Goal: Transaction & Acquisition: Purchase product/service

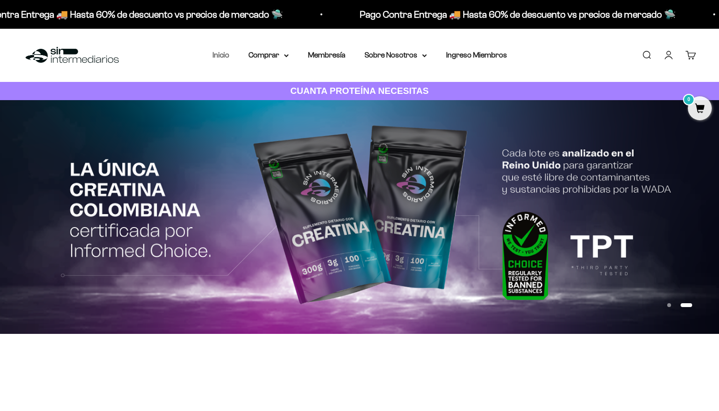
click at [224, 53] on link "Inicio" at bounding box center [220, 55] width 17 height 8
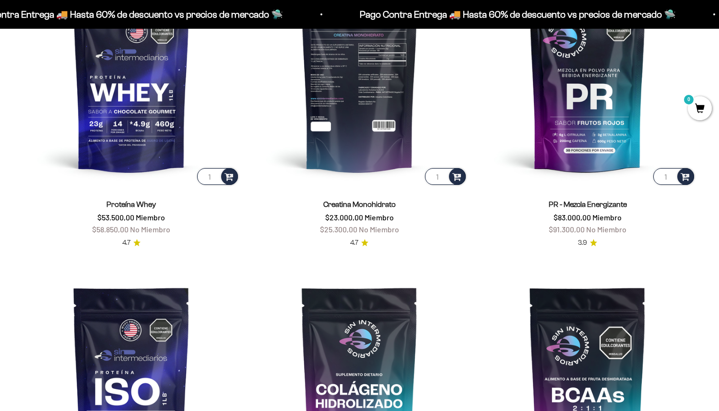
scroll to position [719, 0]
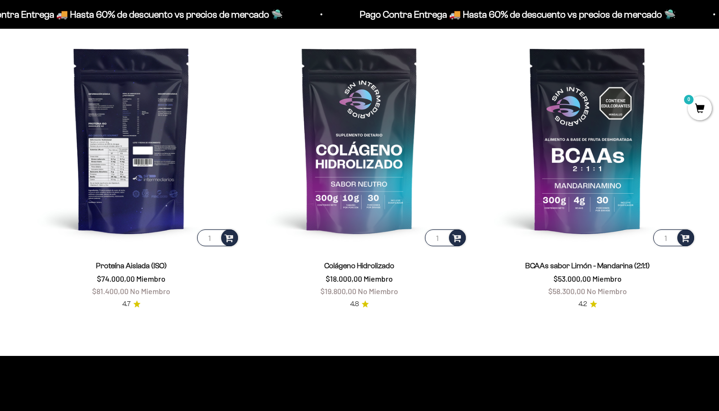
click at [137, 152] on img at bounding box center [131, 140] width 217 height 217
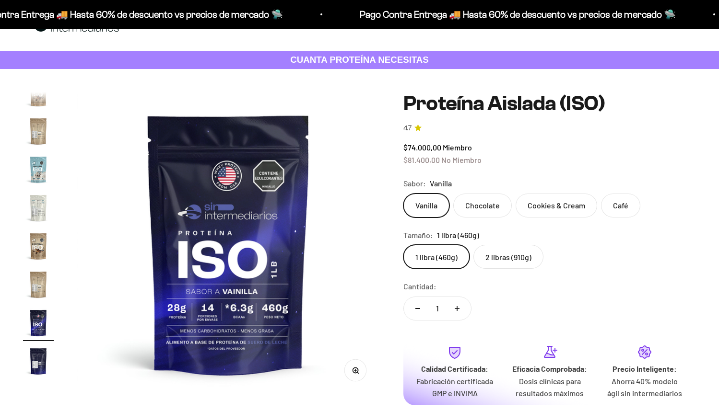
scroll to position [48, 0]
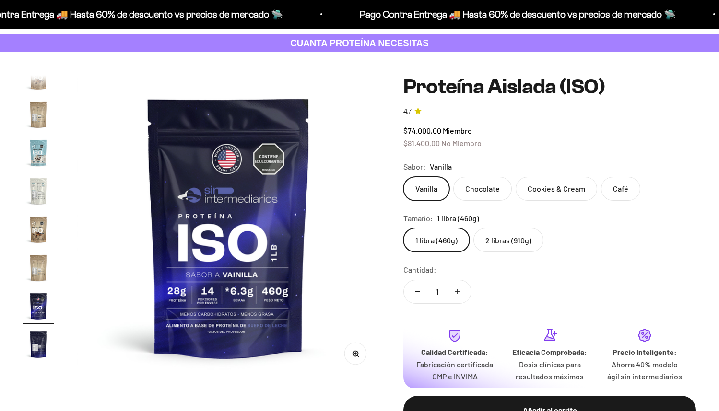
click at [496, 192] on label "Chocolate" at bounding box center [482, 189] width 59 height 24
click at [403, 177] on input "Chocolate" at bounding box center [403, 176] width 0 height 0
radio input "true"
click at [523, 243] on label "2 libras (910g)" at bounding box center [508, 240] width 70 height 24
click at [403, 228] on input "2 libras (910g)" at bounding box center [403, 228] width 0 height 0
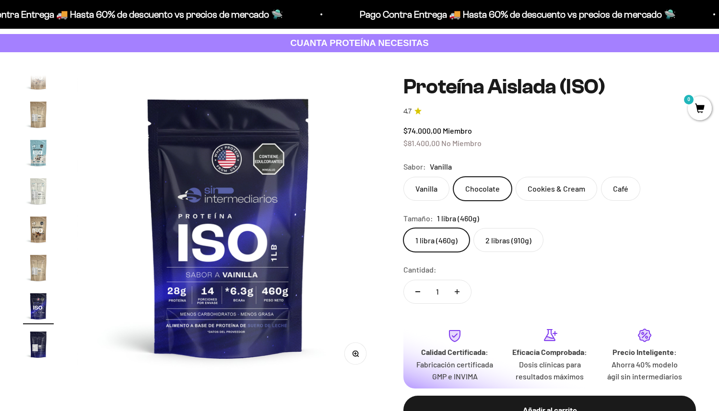
radio input "true"
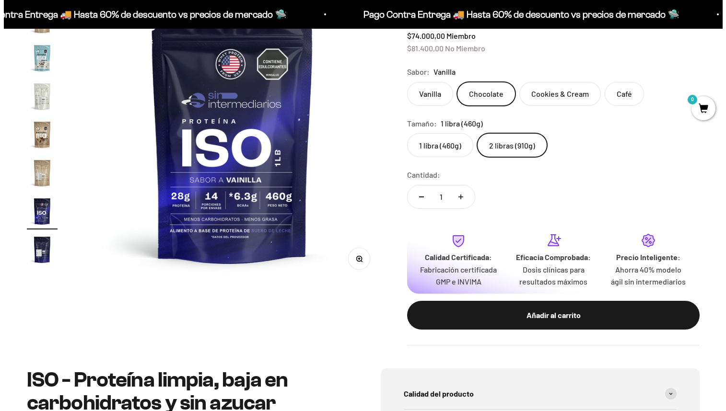
scroll to position [144, 0]
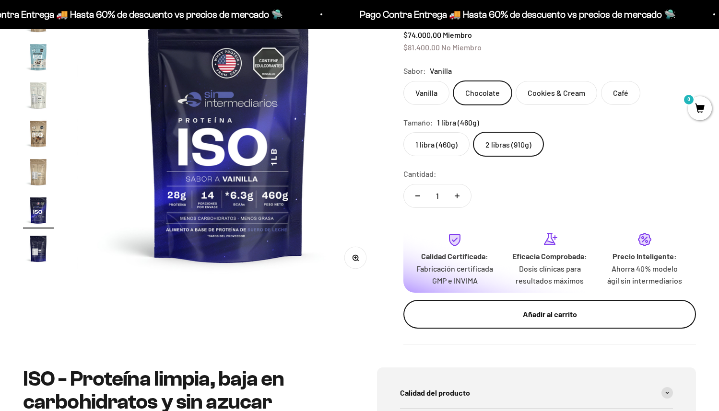
click at [578, 314] on div "Añadir al carrito" at bounding box center [549, 314] width 254 height 12
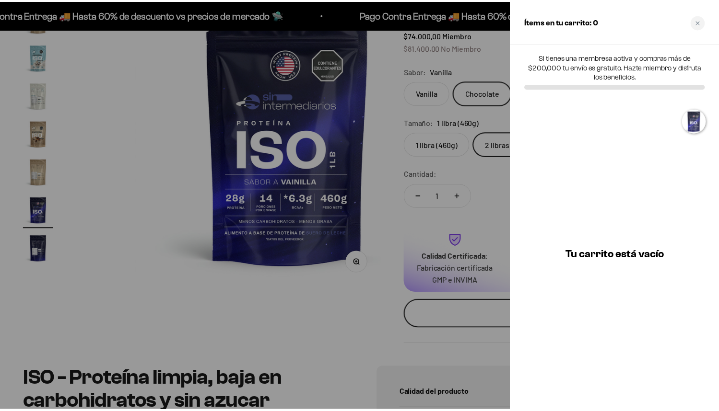
scroll to position [0, 4787]
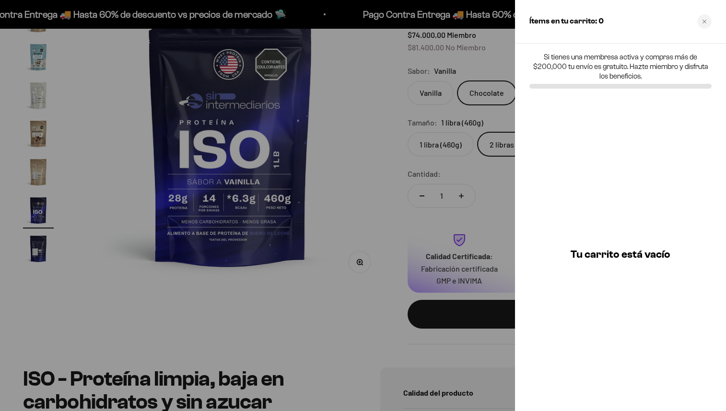
click at [379, 295] on div at bounding box center [363, 205] width 726 height 411
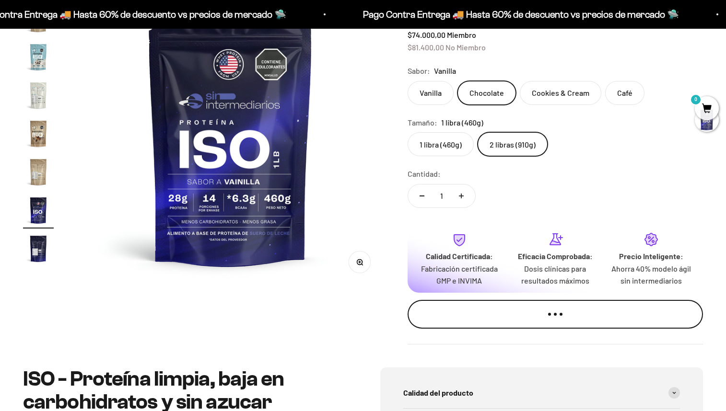
scroll to position [0, 4728]
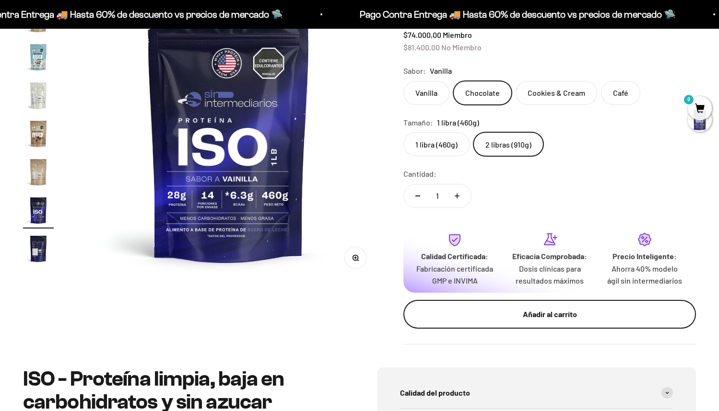
click at [556, 308] on button "Añadir al carrito" at bounding box center [549, 314] width 293 height 29
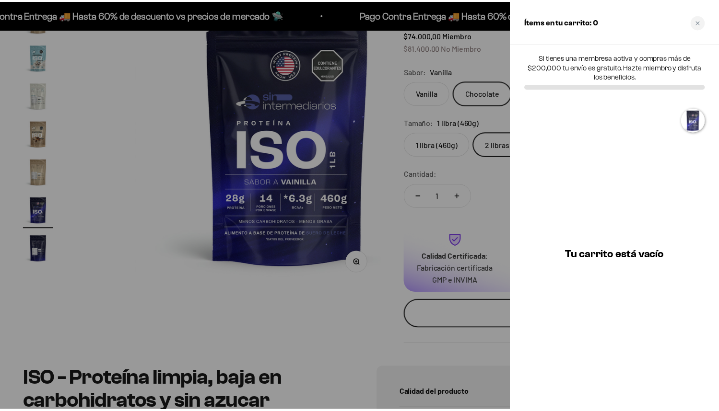
scroll to position [0, 4787]
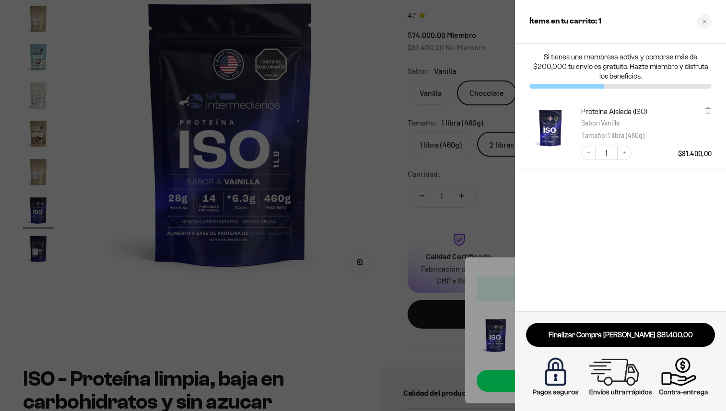
click at [395, 184] on div at bounding box center [363, 205] width 726 height 411
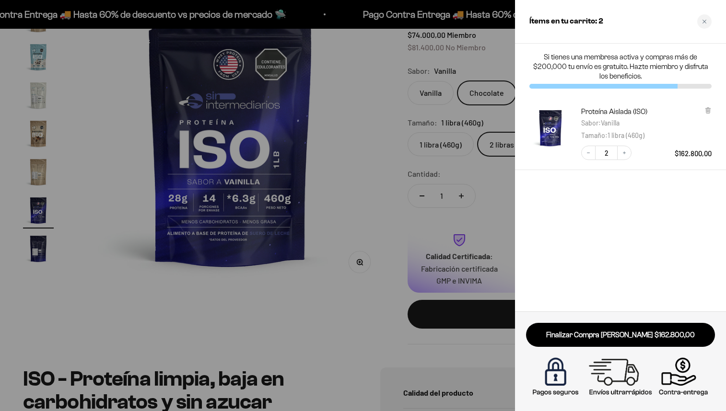
click at [490, 192] on div at bounding box center [363, 205] width 726 height 411
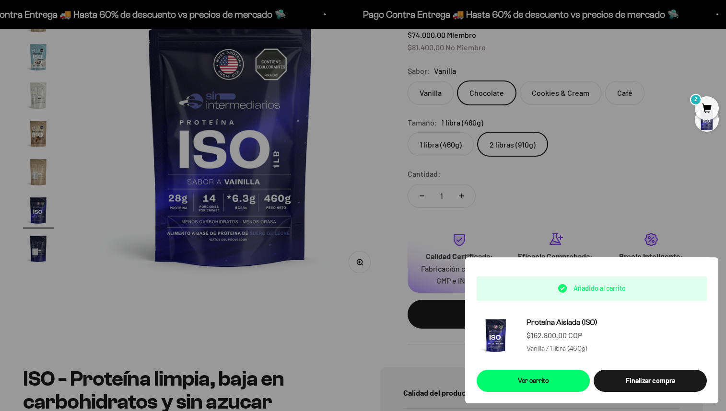
click at [404, 191] on div at bounding box center [363, 205] width 726 height 411
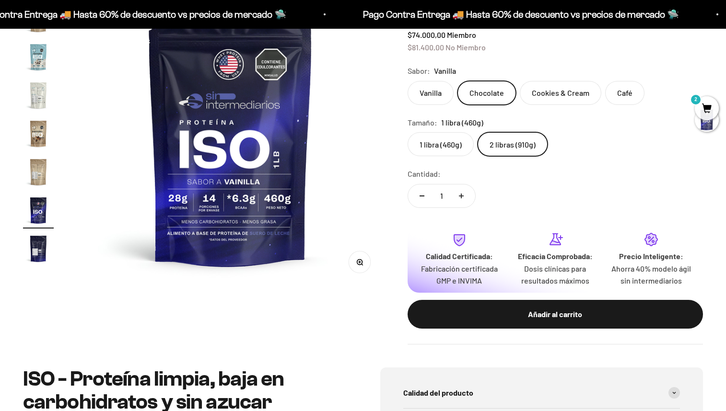
scroll to position [0, 4728]
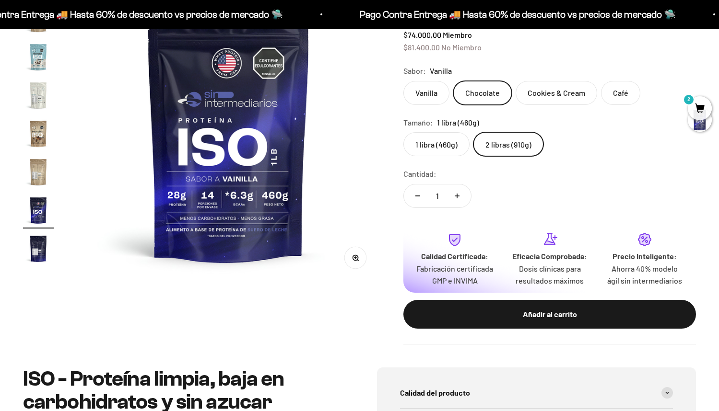
click at [520, 146] on label "2 libras (910g)" at bounding box center [508, 144] width 70 height 24
click at [403, 132] on input "2 libras (910g)" at bounding box center [403, 132] width 0 height 0
click at [492, 94] on label "Chocolate" at bounding box center [482, 93] width 59 height 24
click at [403, 81] on input "Chocolate" at bounding box center [403, 81] width 0 height 0
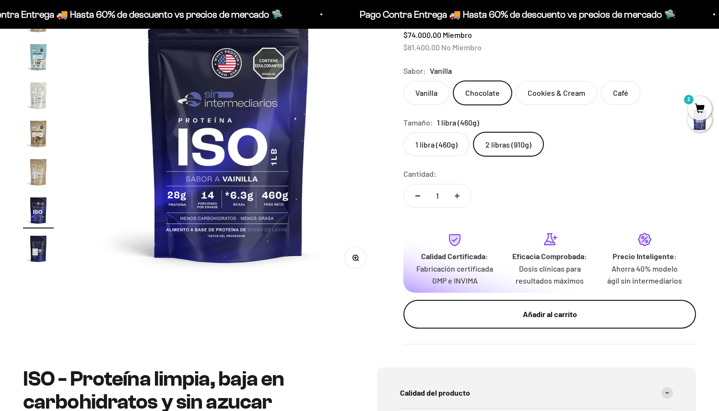
click at [555, 314] on div "Añadir al carrito" at bounding box center [549, 314] width 254 height 12
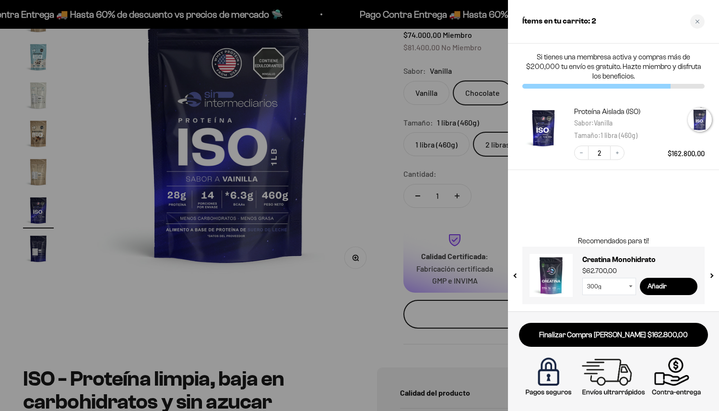
scroll to position [0, 4787]
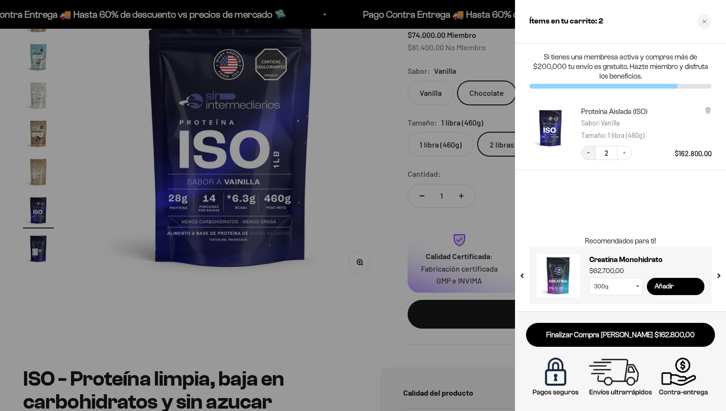
click at [587, 152] on icon "Decrease quantity" at bounding box center [588, 153] width 6 height 6
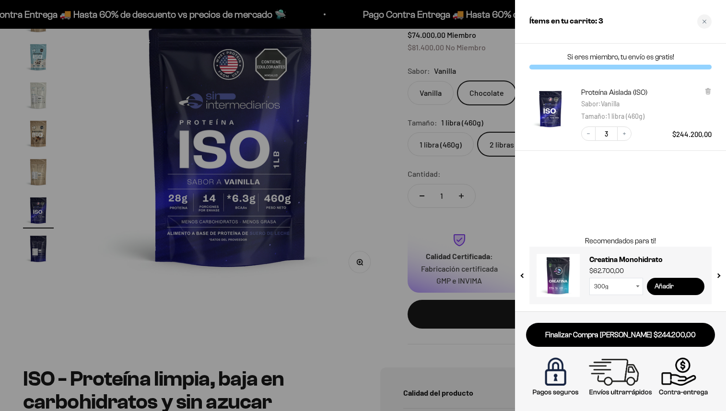
click at [667, 288] on input "Añadir" at bounding box center [676, 286] width 58 height 17
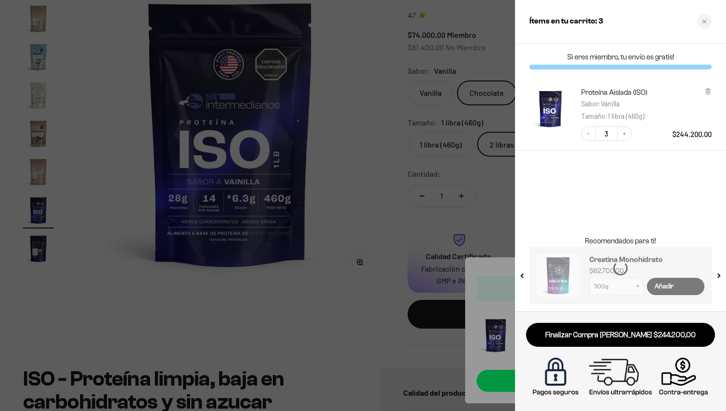
click at [474, 325] on div at bounding box center [363, 205] width 726 height 411
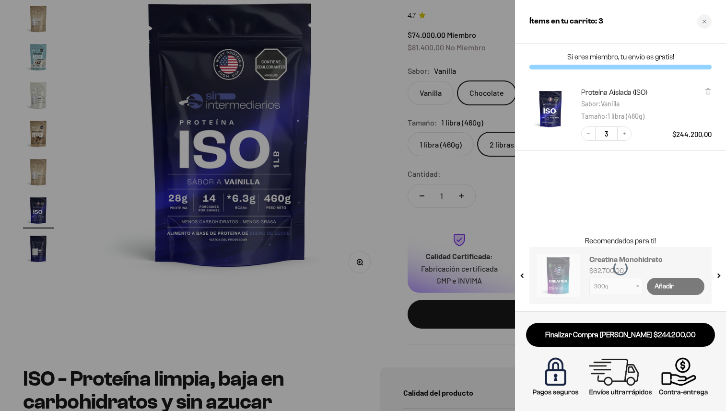
scroll to position [0, 4728]
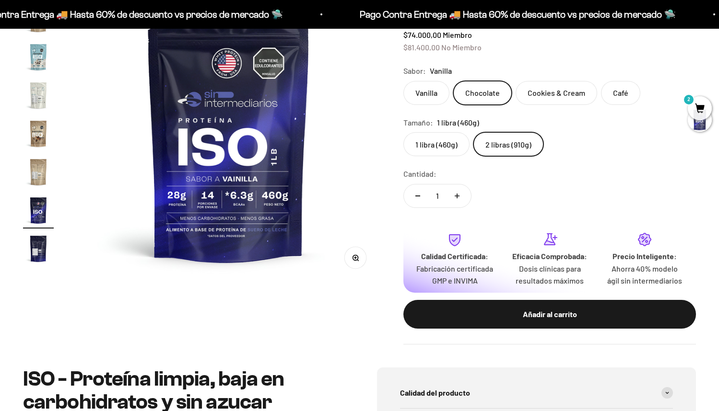
click at [569, 95] on label "Cookies & Cream" at bounding box center [556, 93] width 82 height 24
click at [403, 81] on input "Cookies & Cream" at bounding box center [403, 81] width 0 height 0
radio input "true"
click at [619, 94] on label "Café" at bounding box center [620, 93] width 39 height 24
click at [403, 81] on input "Café" at bounding box center [403, 81] width 0 height 0
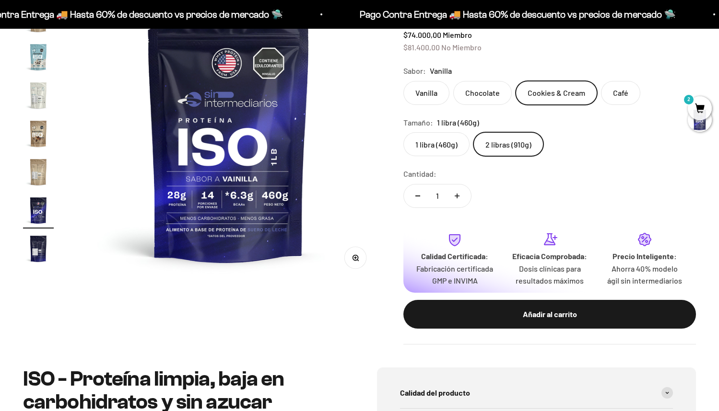
radio input "true"
click at [479, 94] on label "Chocolate" at bounding box center [482, 93] width 59 height 24
click at [403, 81] on input "Chocolate" at bounding box center [403, 81] width 0 height 0
radio input "true"
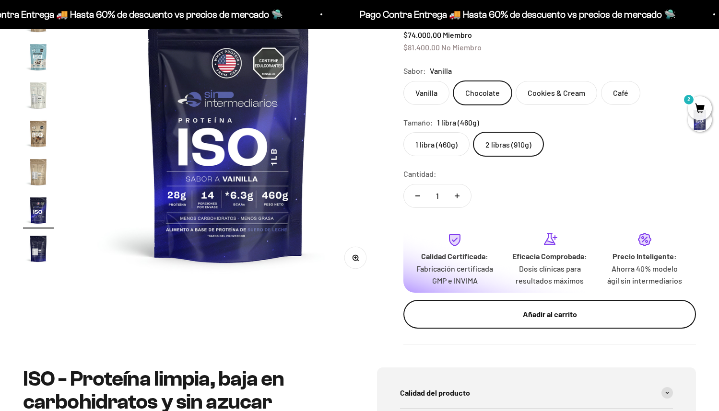
click at [541, 313] on div "Añadir al carrito" at bounding box center [549, 314] width 254 height 12
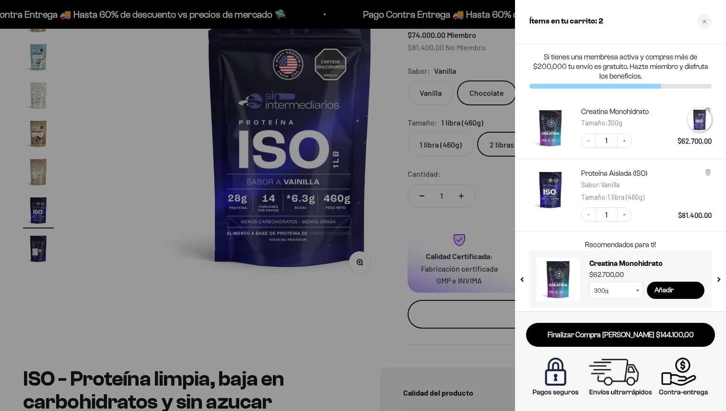
scroll to position [0, 4787]
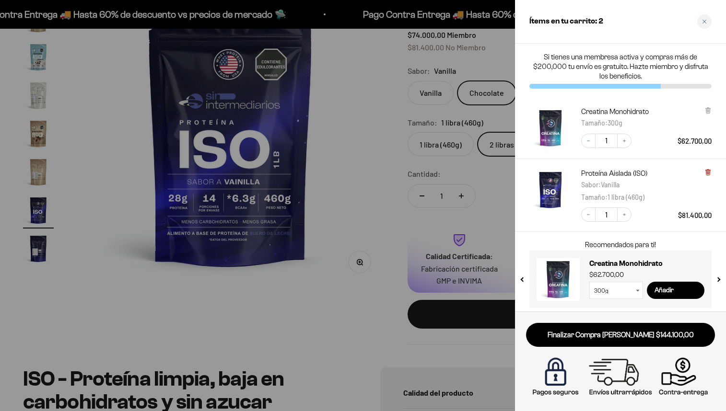
click at [705, 173] on icon at bounding box center [707, 172] width 7 height 7
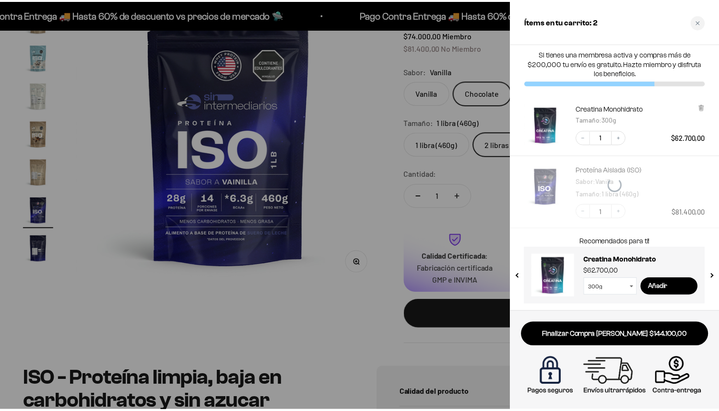
scroll to position [4, 0]
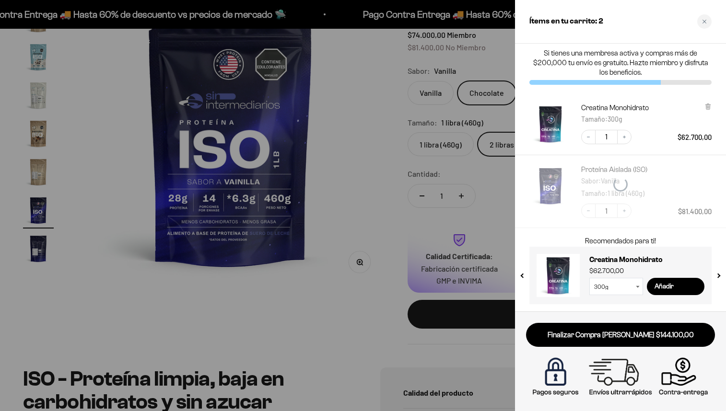
click at [363, 166] on div at bounding box center [363, 205] width 726 height 411
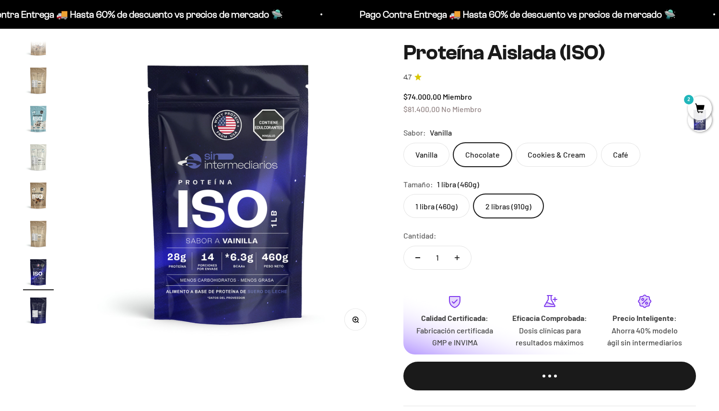
scroll to position [0, 0]
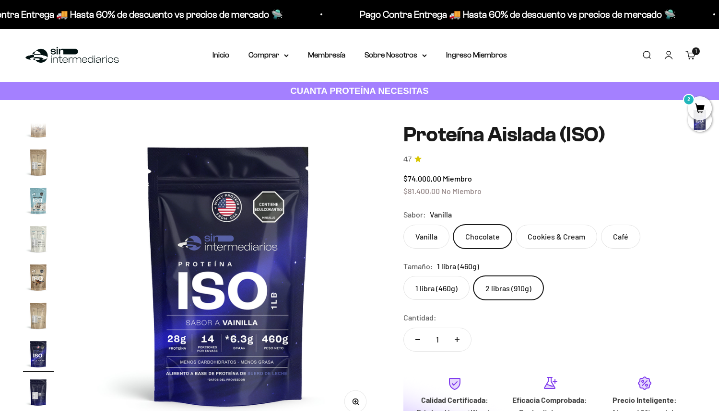
click at [246, 52] on nav "Inicio Comprar Proteínas Ver Todos Whey Iso Vegan" at bounding box center [359, 55] width 294 height 12
click at [308, 53] on link "Membresía" at bounding box center [326, 55] width 37 height 8
click at [279, 53] on summary "Comprar" at bounding box center [268, 55] width 40 height 12
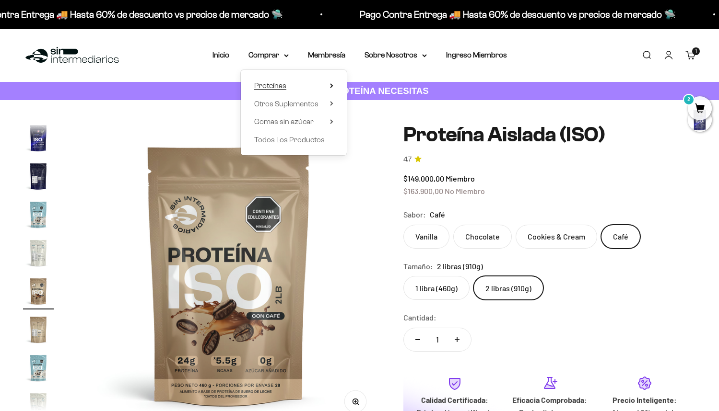
scroll to position [171, 0]
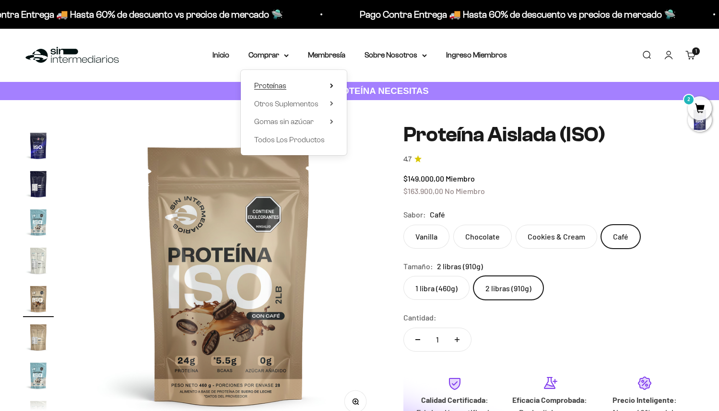
click at [301, 90] on summary "Proteínas" at bounding box center [293, 86] width 79 height 12
click at [364, 125] on span "Iso" at bounding box center [365, 121] width 10 height 8
click at [361, 123] on span "Iso" at bounding box center [365, 121] width 10 height 8
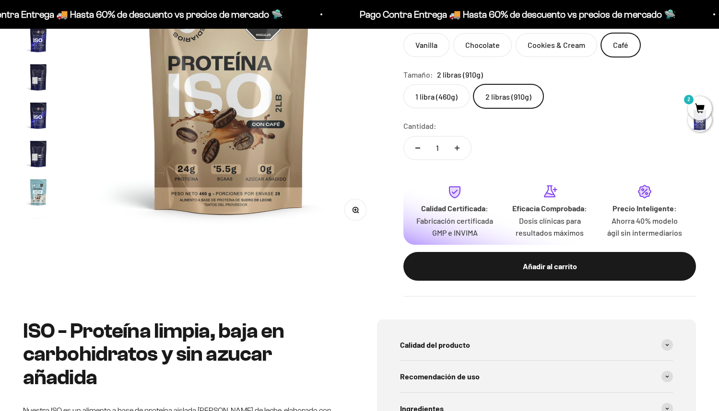
scroll to position [0, 0]
click at [45, 89] on img "Ir al artículo 5" at bounding box center [38, 86] width 31 height 31
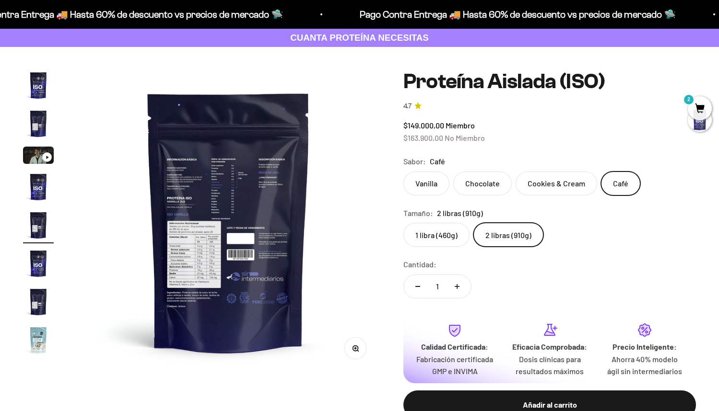
scroll to position [48, 0]
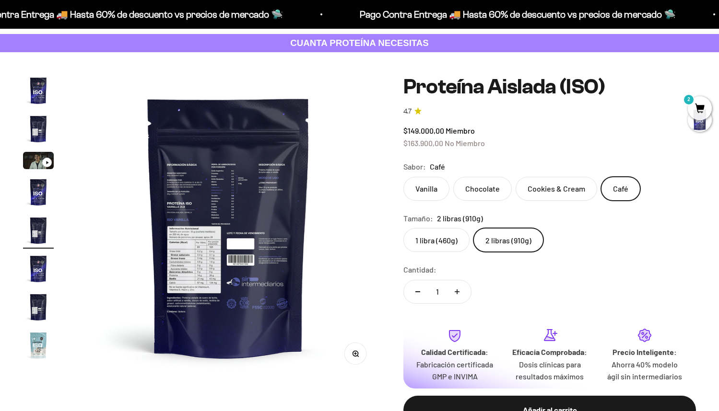
click at [36, 195] on img "Ir al artículo 4" at bounding box center [38, 192] width 31 height 31
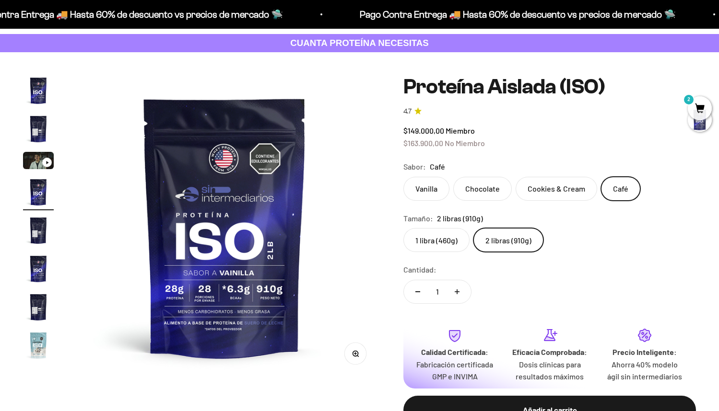
scroll to position [0, 946]
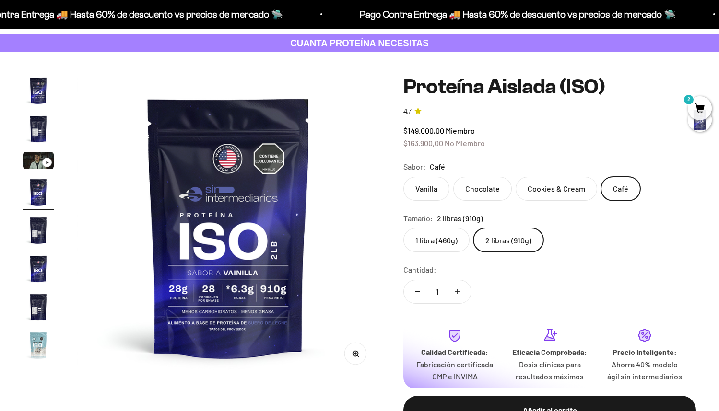
click at [486, 187] on label "Chocolate" at bounding box center [482, 189] width 59 height 24
click at [403, 177] on input "Chocolate" at bounding box center [403, 176] width 0 height 0
radio input "true"
click at [438, 246] on label "1 libra (460g)" at bounding box center [436, 240] width 66 height 24
click at [403, 228] on input "1 libra (460g)" at bounding box center [403, 228] width 0 height 0
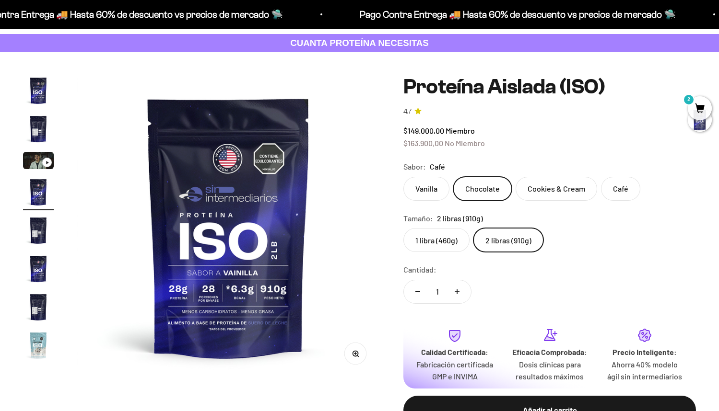
radio input "true"
click at [501, 240] on label "2 libras (910g)" at bounding box center [508, 240] width 70 height 24
click at [403, 228] on input "2 libras (910g)" at bounding box center [403, 228] width 0 height 0
radio input "true"
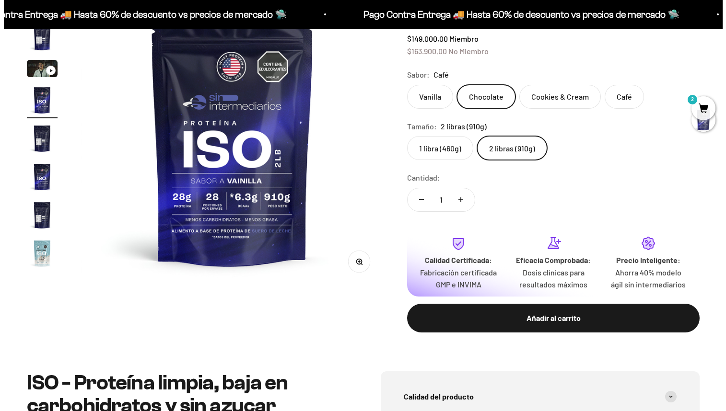
scroll to position [144, 0]
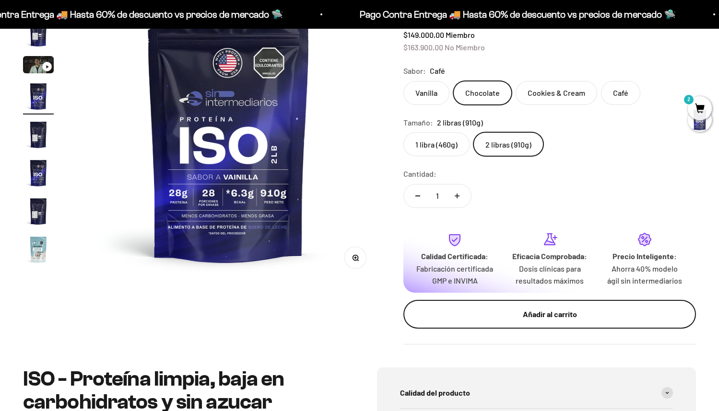
click at [548, 312] on div "Añadir al carrito" at bounding box center [549, 314] width 254 height 12
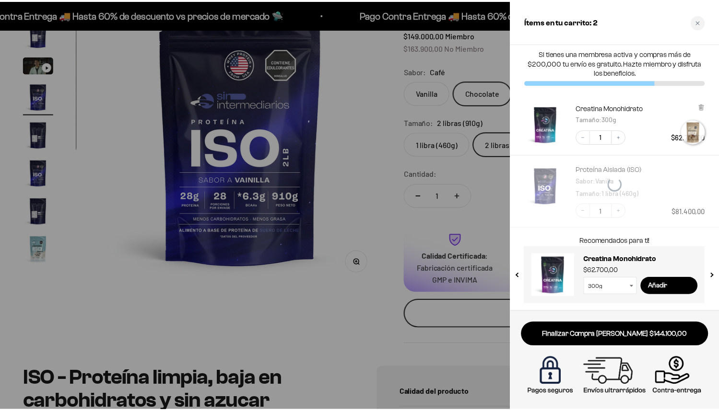
scroll to position [0, 958]
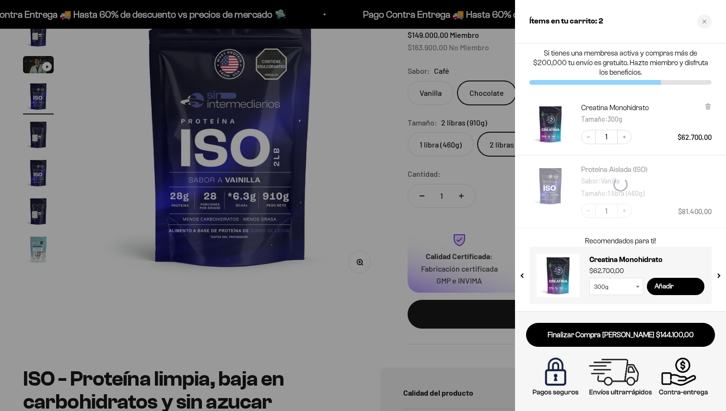
click at [319, 171] on div at bounding box center [363, 205] width 726 height 411
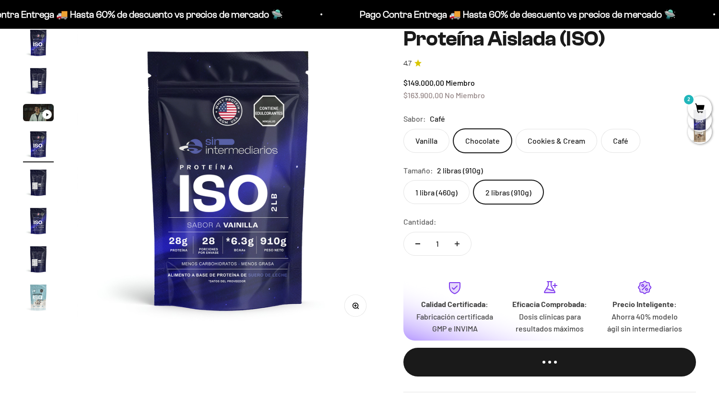
scroll to position [0, 0]
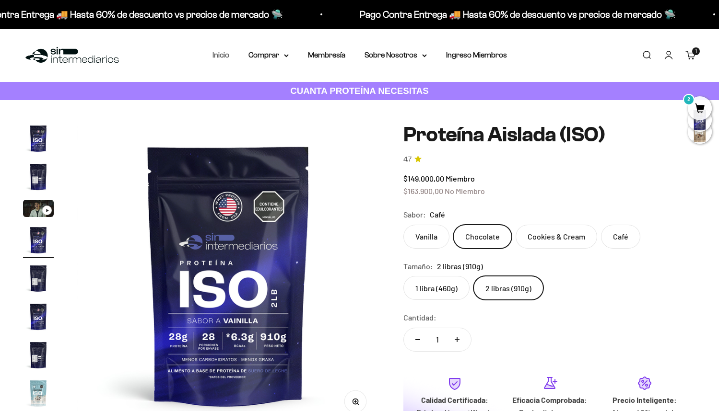
click at [220, 51] on link "Inicio" at bounding box center [220, 55] width 17 height 8
click at [695, 108] on span "2" at bounding box center [700, 108] width 24 height 24
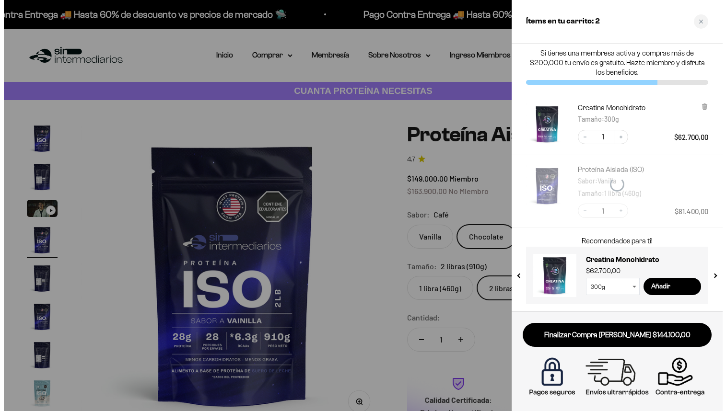
scroll to position [0, 958]
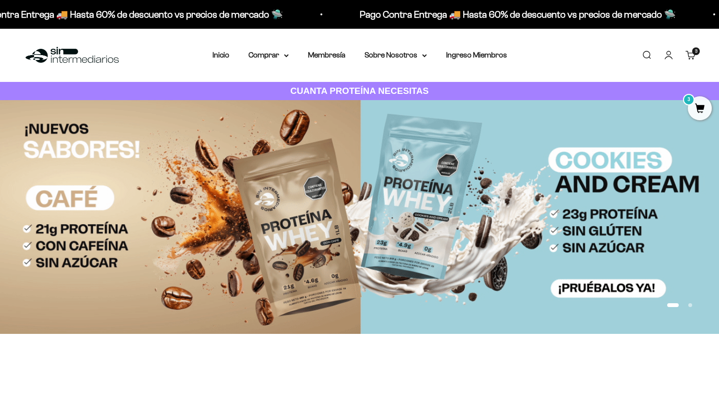
click at [697, 111] on span "3" at bounding box center [700, 108] width 24 height 24
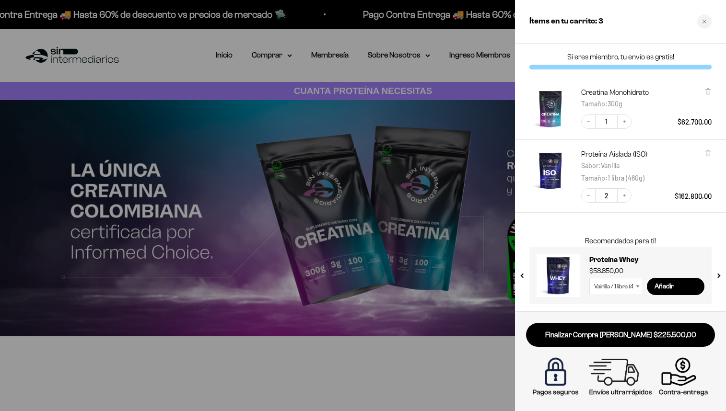
click at [635, 178] on span "1 libra (460g)" at bounding box center [626, 178] width 37 height 8
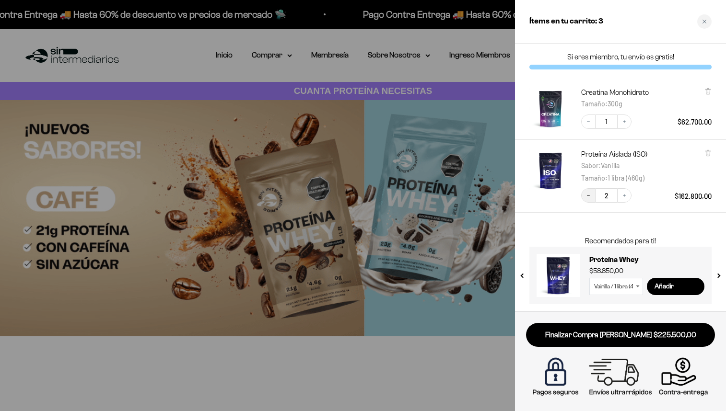
click at [586, 196] on icon "Decrease quantity" at bounding box center [588, 196] width 6 height 6
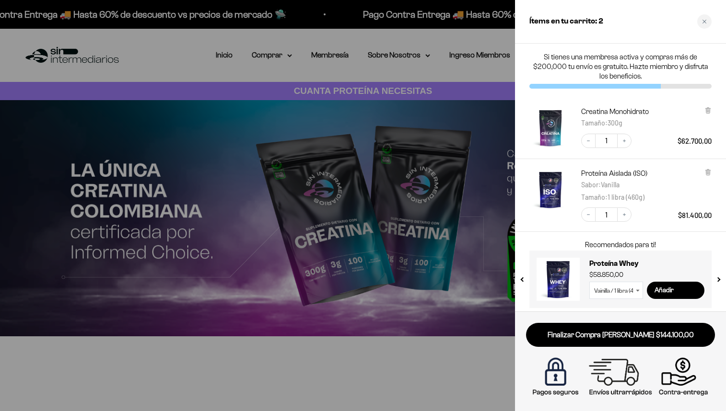
click at [348, 72] on div at bounding box center [363, 205] width 726 height 411
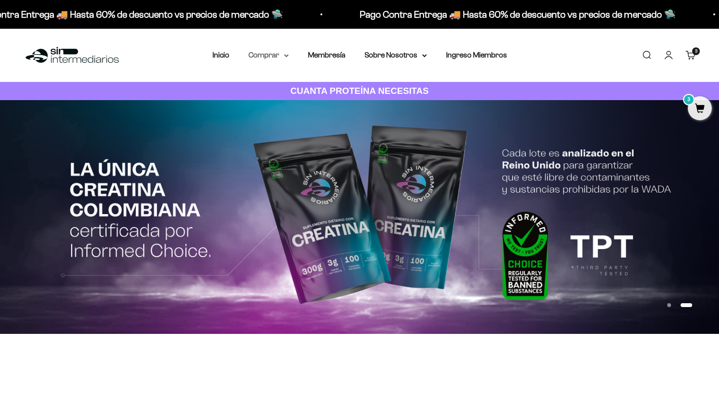
click at [269, 52] on summary "Comprar" at bounding box center [268, 55] width 40 height 12
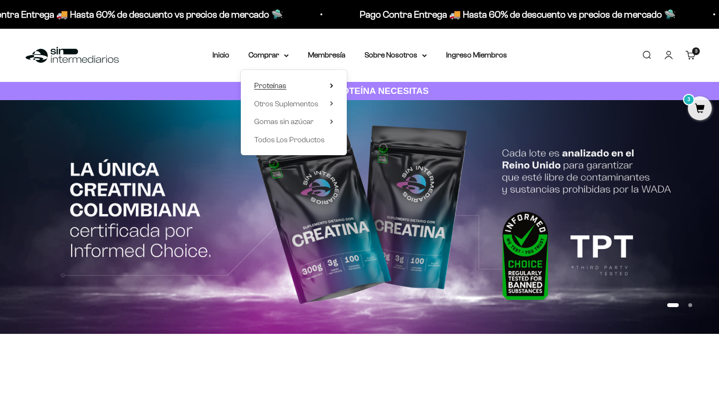
click at [292, 86] on summary "Proteínas" at bounding box center [293, 86] width 79 height 12
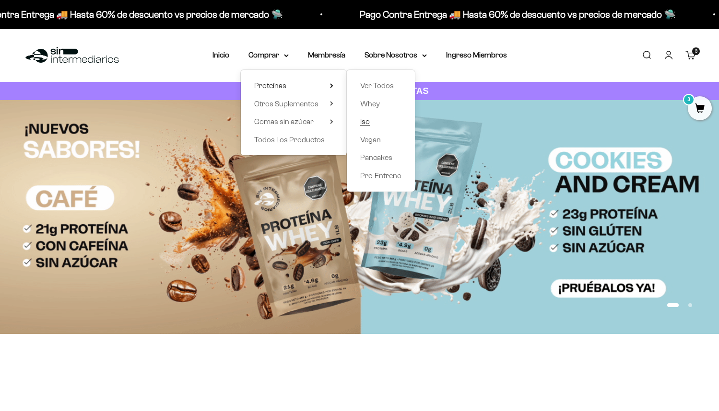
click at [364, 121] on span "Iso" at bounding box center [365, 121] width 10 height 8
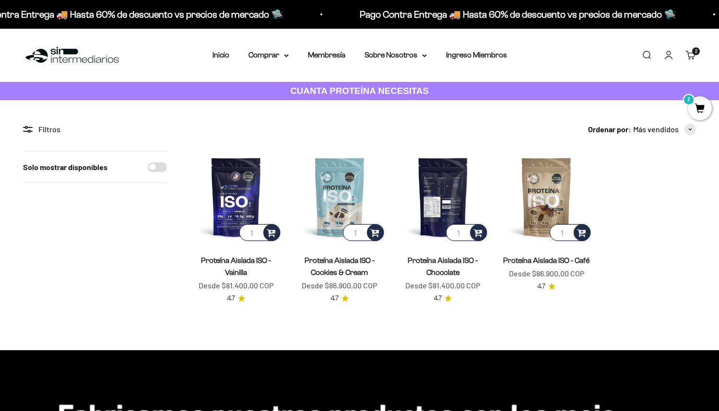
click at [442, 199] on img at bounding box center [443, 197] width 92 height 92
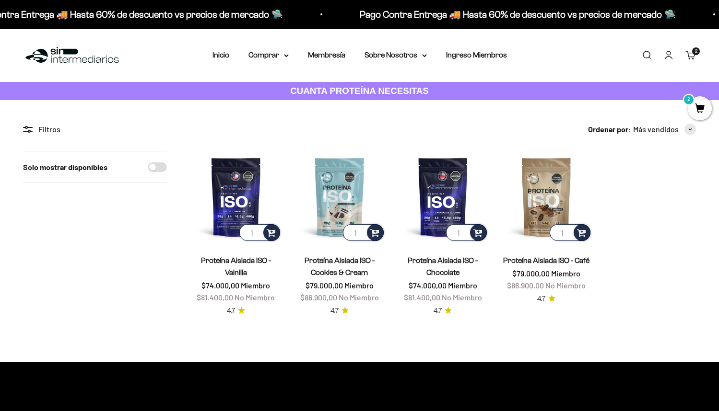
click at [445, 262] on link "Proteína Aislada ISO - Chocolate" at bounding box center [443, 267] width 70 height 20
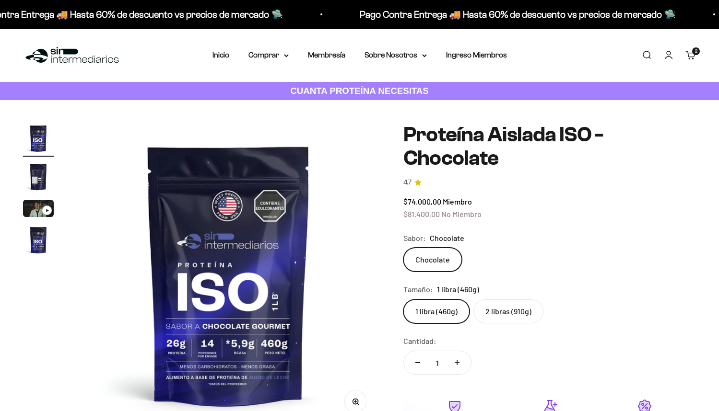
click at [516, 311] on label "2 libras (910g)" at bounding box center [508, 312] width 70 height 24
click at [403, 300] on input "2 libras (910g)" at bounding box center [403, 299] width 0 height 0
radio input "true"
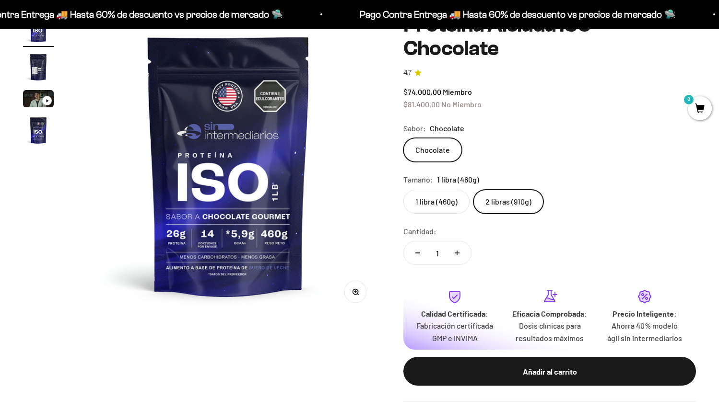
scroll to position [144, 0]
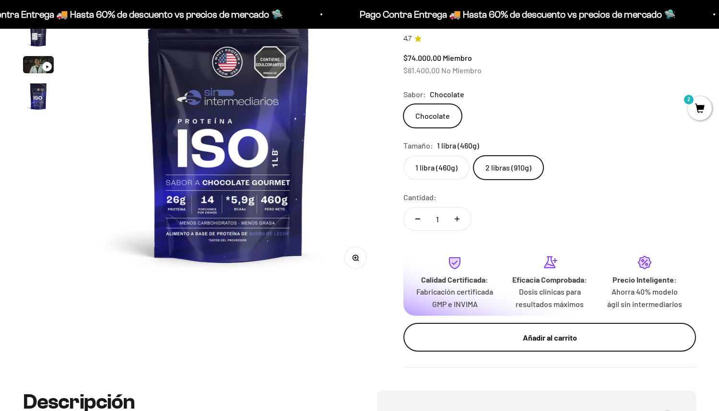
click at [557, 340] on div "Añadir al carrito" at bounding box center [549, 338] width 254 height 12
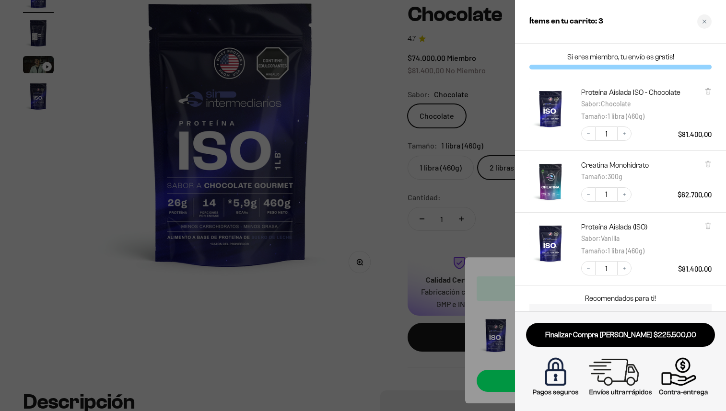
click at [374, 221] on div at bounding box center [363, 205] width 726 height 411
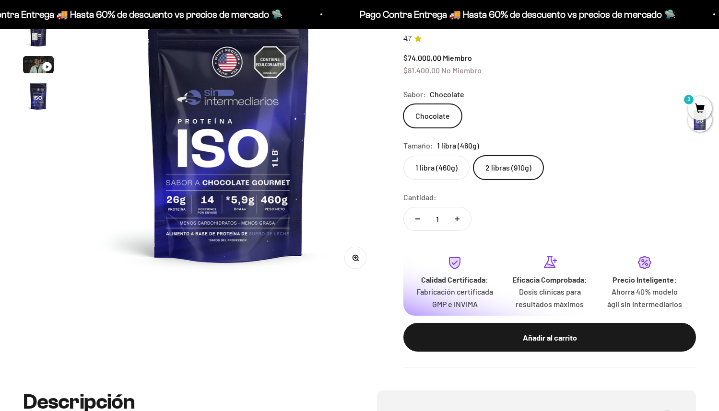
click at [704, 106] on span "3" at bounding box center [700, 108] width 24 height 24
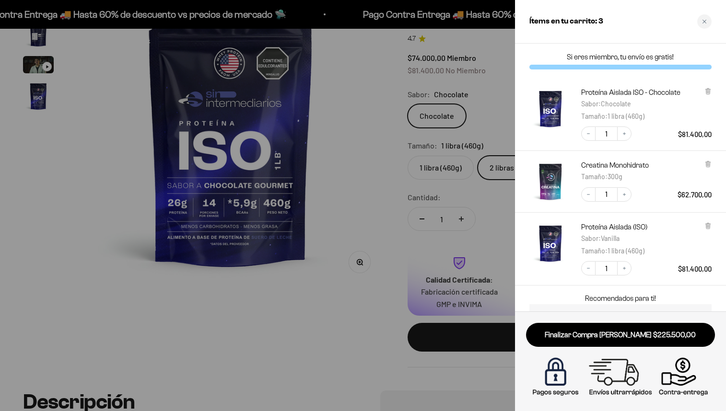
click at [327, 119] on div at bounding box center [363, 205] width 726 height 411
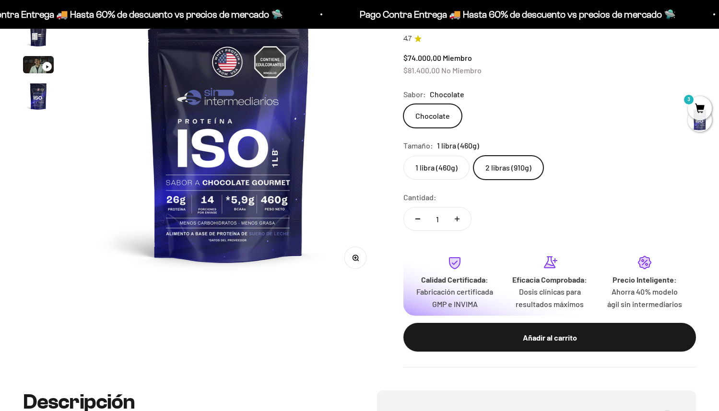
click at [513, 169] on label "2 libras (910g)" at bounding box center [508, 168] width 70 height 24
click at [403, 156] on input "2 libras (910g)" at bounding box center [403, 155] width 0 height 0
drag, startPoint x: 445, startPoint y: 145, endPoint x: 477, endPoint y: 146, distance: 32.6
click at [477, 146] on span "1 libra (460g)" at bounding box center [458, 146] width 42 height 12
click at [445, 175] on label "1 libra (460g)" at bounding box center [436, 168] width 66 height 24
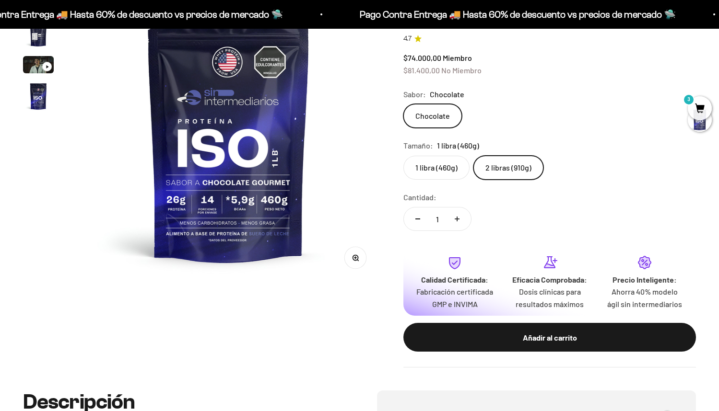
click at [403, 156] on input "1 libra (460g)" at bounding box center [403, 155] width 0 height 0
click at [497, 163] on label "2 libras (910g)" at bounding box center [508, 168] width 70 height 24
click at [403, 156] on input "2 libras (910g)" at bounding box center [403, 155] width 0 height 0
radio input "true"
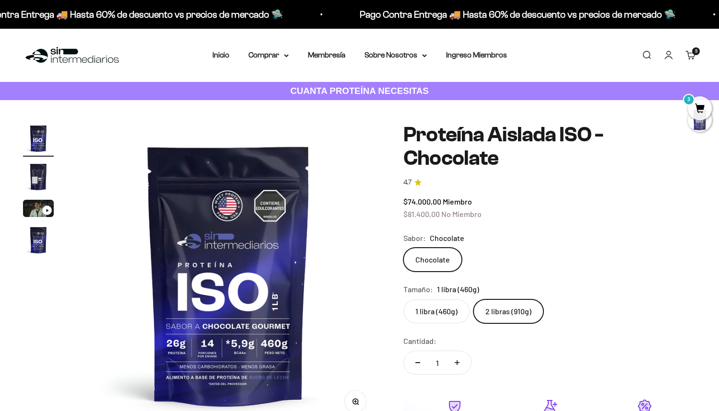
click at [232, 56] on nav "Inicio Comprar Proteínas Ver Todos Whey Iso Vegan" at bounding box center [359, 55] width 294 height 12
click at [220, 54] on link "Inicio" at bounding box center [220, 55] width 17 height 8
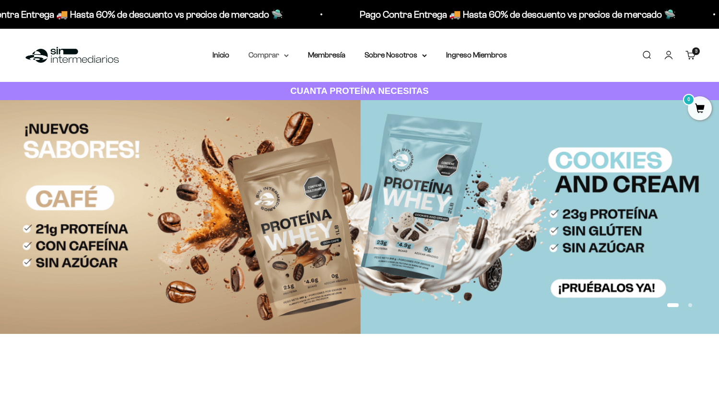
click at [269, 56] on summary "Comprar" at bounding box center [268, 55] width 40 height 12
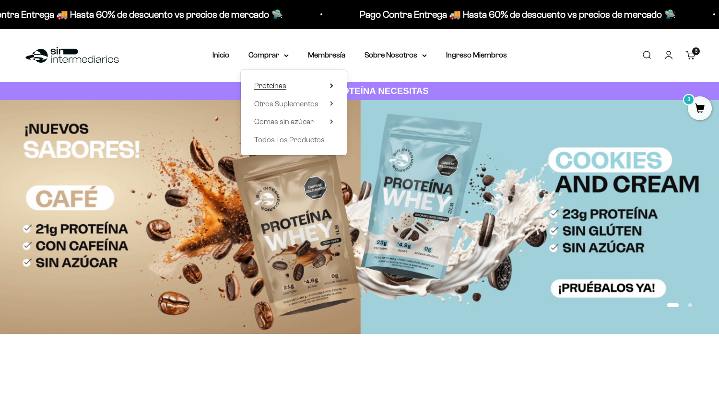
click at [283, 83] on span "Proteínas" at bounding box center [270, 86] width 32 height 8
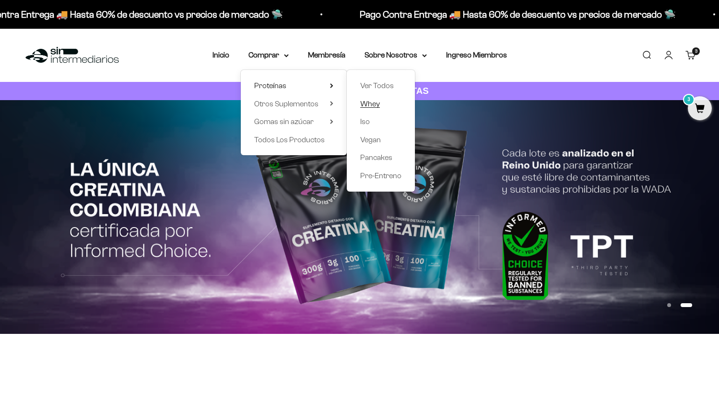
click at [375, 105] on span "Whey" at bounding box center [370, 104] width 20 height 8
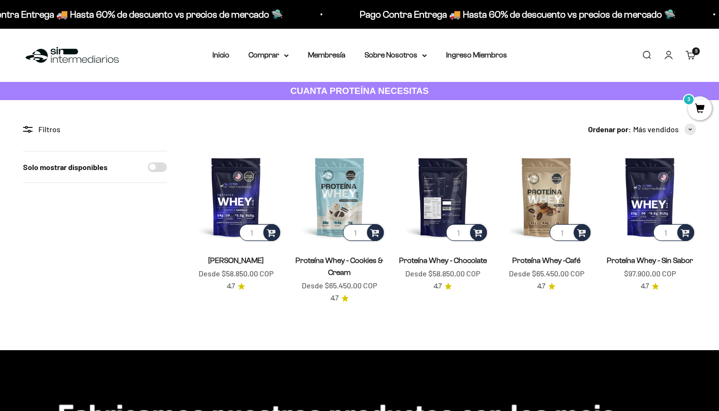
click at [444, 201] on img at bounding box center [443, 197] width 92 height 92
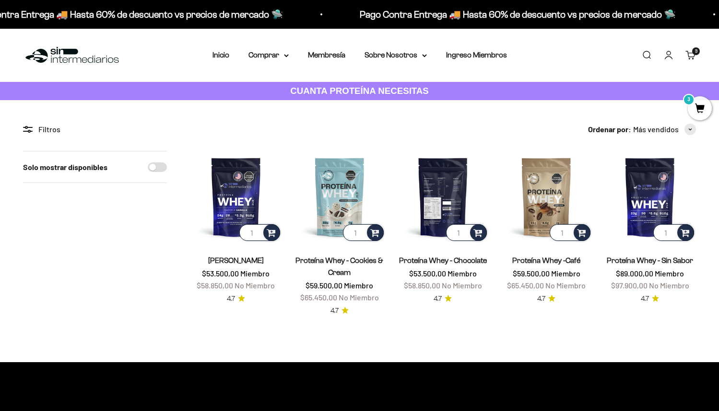
click at [441, 207] on img at bounding box center [443, 197] width 92 height 92
click at [475, 235] on span at bounding box center [477, 232] width 9 height 11
click at [449, 207] on span "Chocolate / 2 libras (910g)" at bounding box center [443, 206] width 68 height 7
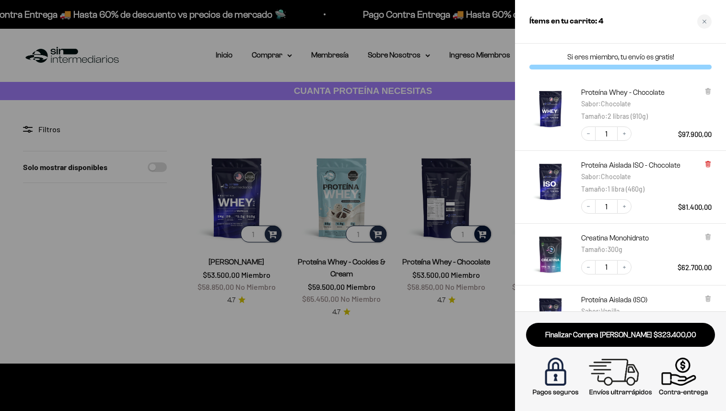
click at [710, 164] on icon at bounding box center [708, 164] width 4 height 5
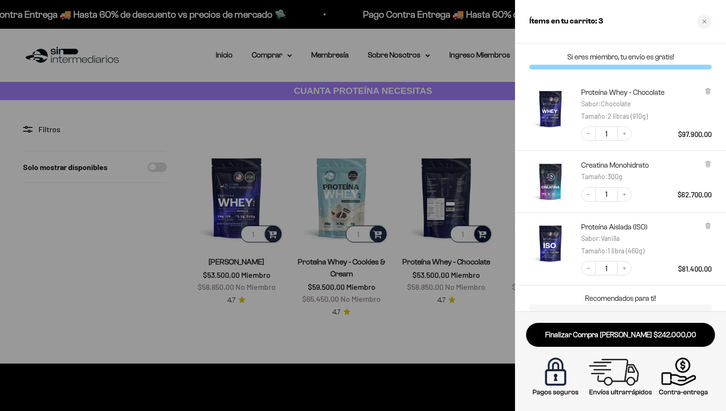
click at [246, 193] on div at bounding box center [363, 205] width 726 height 411
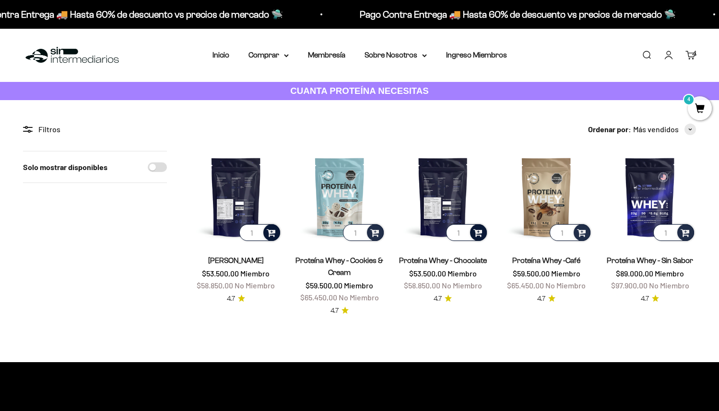
click at [269, 230] on span at bounding box center [271, 232] width 9 height 11
click at [245, 204] on span "Vainilla / 2 libras (910g)" at bounding box center [236, 206] width 58 height 7
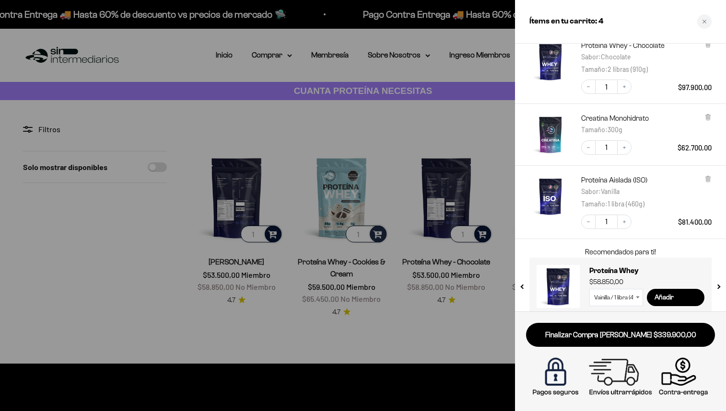
scroll to position [131, 0]
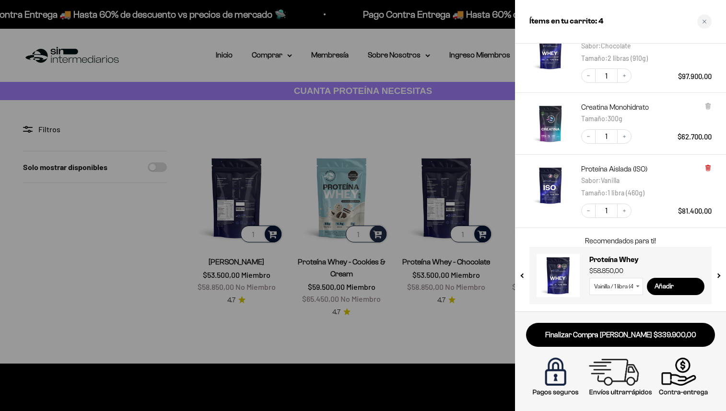
click at [710, 167] on icon at bounding box center [708, 168] width 4 height 5
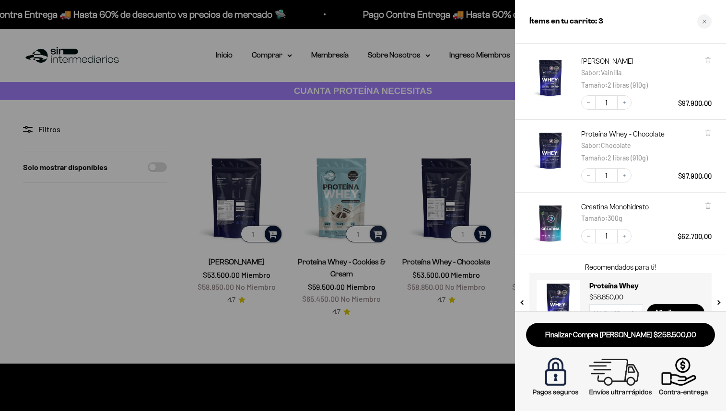
scroll to position [48, 0]
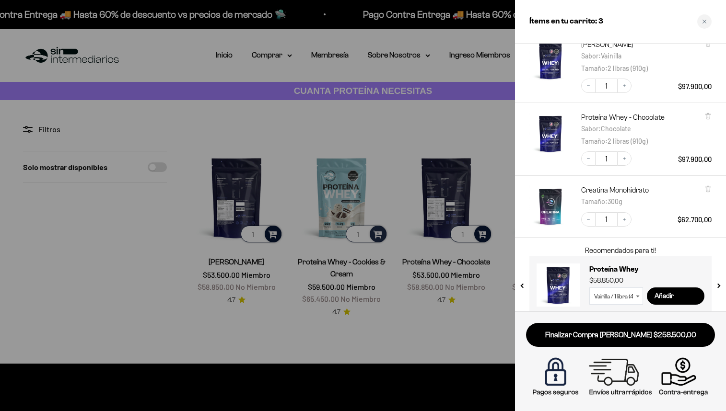
click at [419, 108] on div at bounding box center [363, 205] width 726 height 411
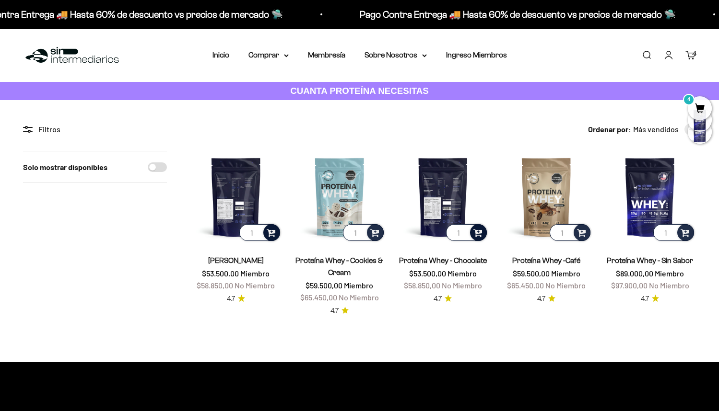
click at [704, 106] on span "4" at bounding box center [700, 108] width 24 height 24
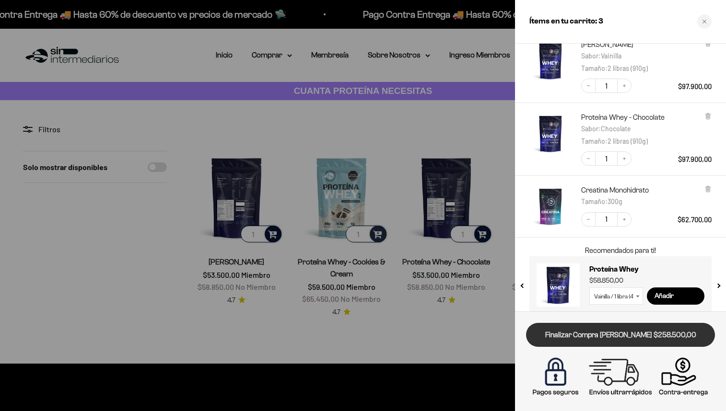
click at [617, 338] on link "Finalizar Compra Segura $258.500,00" at bounding box center [620, 335] width 189 height 24
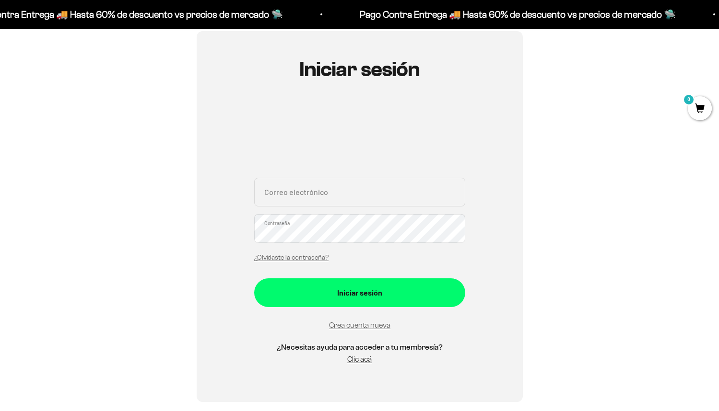
scroll to position [96, 0]
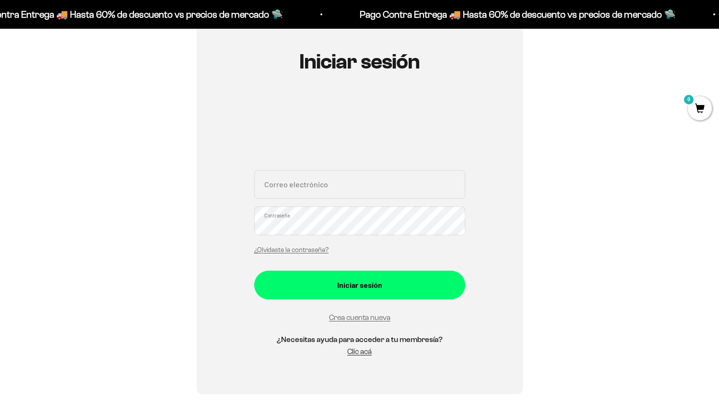
click at [330, 186] on input "Correo electrónico" at bounding box center [359, 184] width 211 height 29
click at [309, 192] on input "Correo electrónico" at bounding box center [359, 184] width 211 height 29
paste input "[EMAIL_ADDRESS][DOMAIN_NAME]"
type input "[EMAIL_ADDRESS][DOMAIN_NAME]"
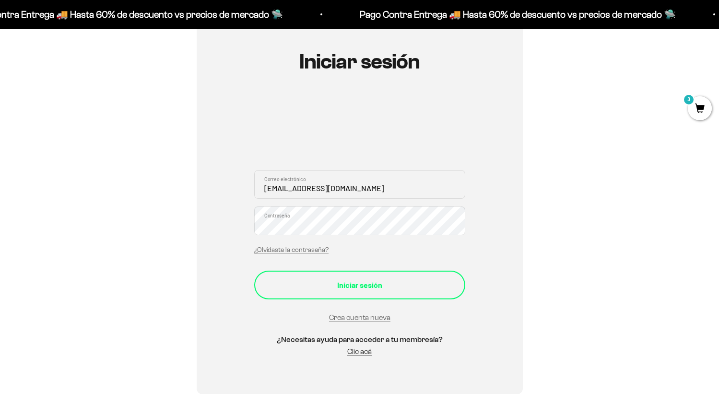
click at [372, 288] on div "Iniciar sesión" at bounding box center [359, 285] width 173 height 12
